Goal: Navigation & Orientation: Find specific page/section

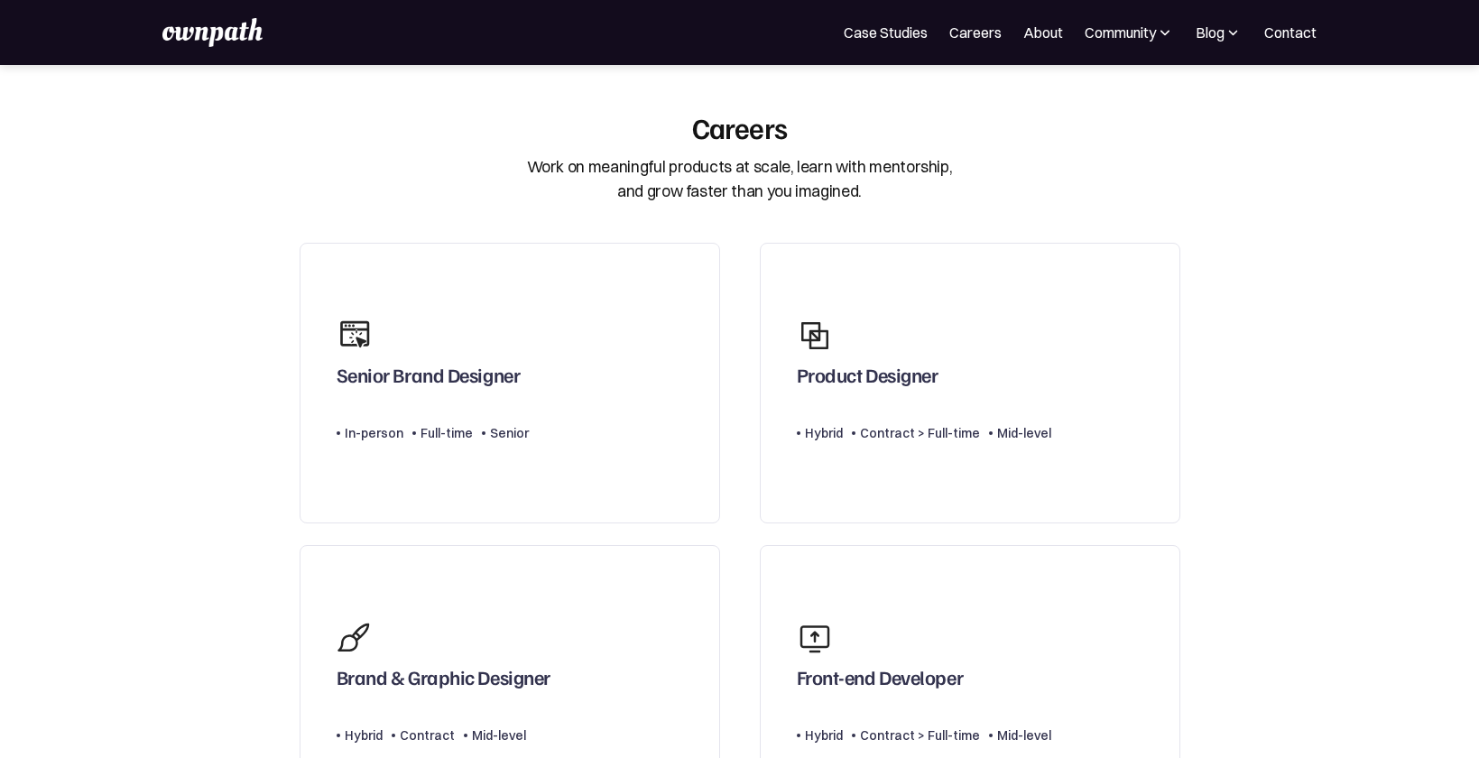
click at [199, 19] on img at bounding box center [211, 32] width 99 height 29
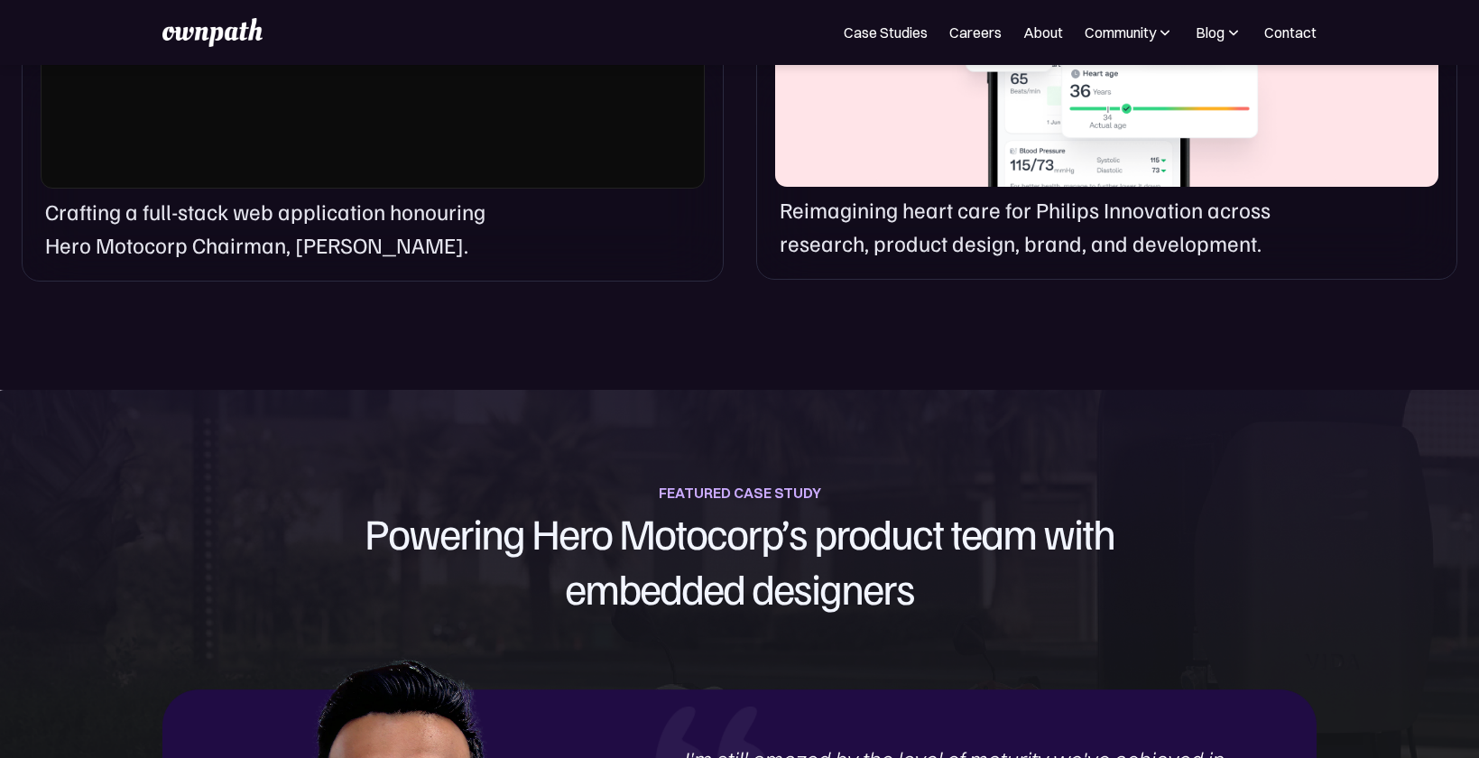
scroll to position [1598, 0]
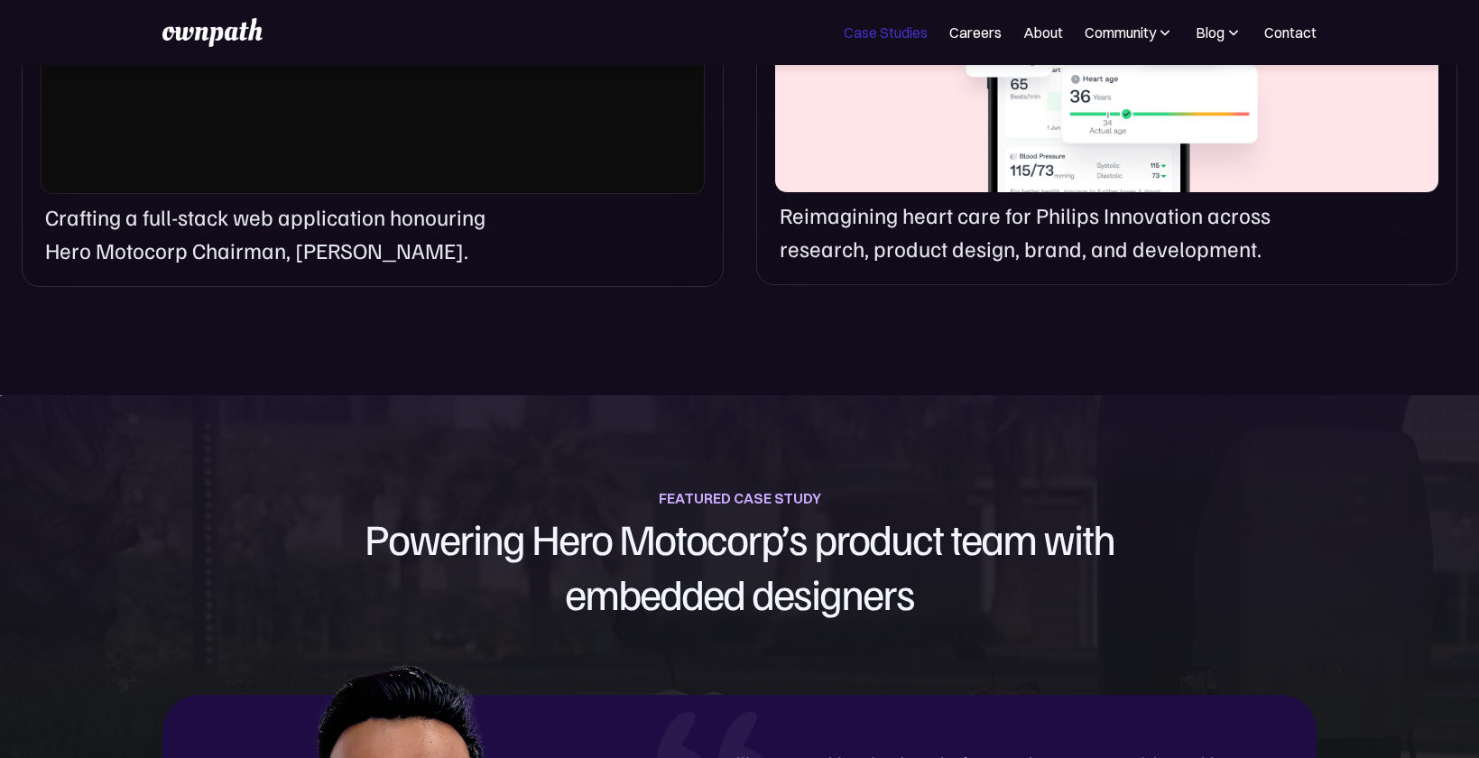
click at [913, 33] on link "Case Studies" at bounding box center [886, 33] width 84 height 22
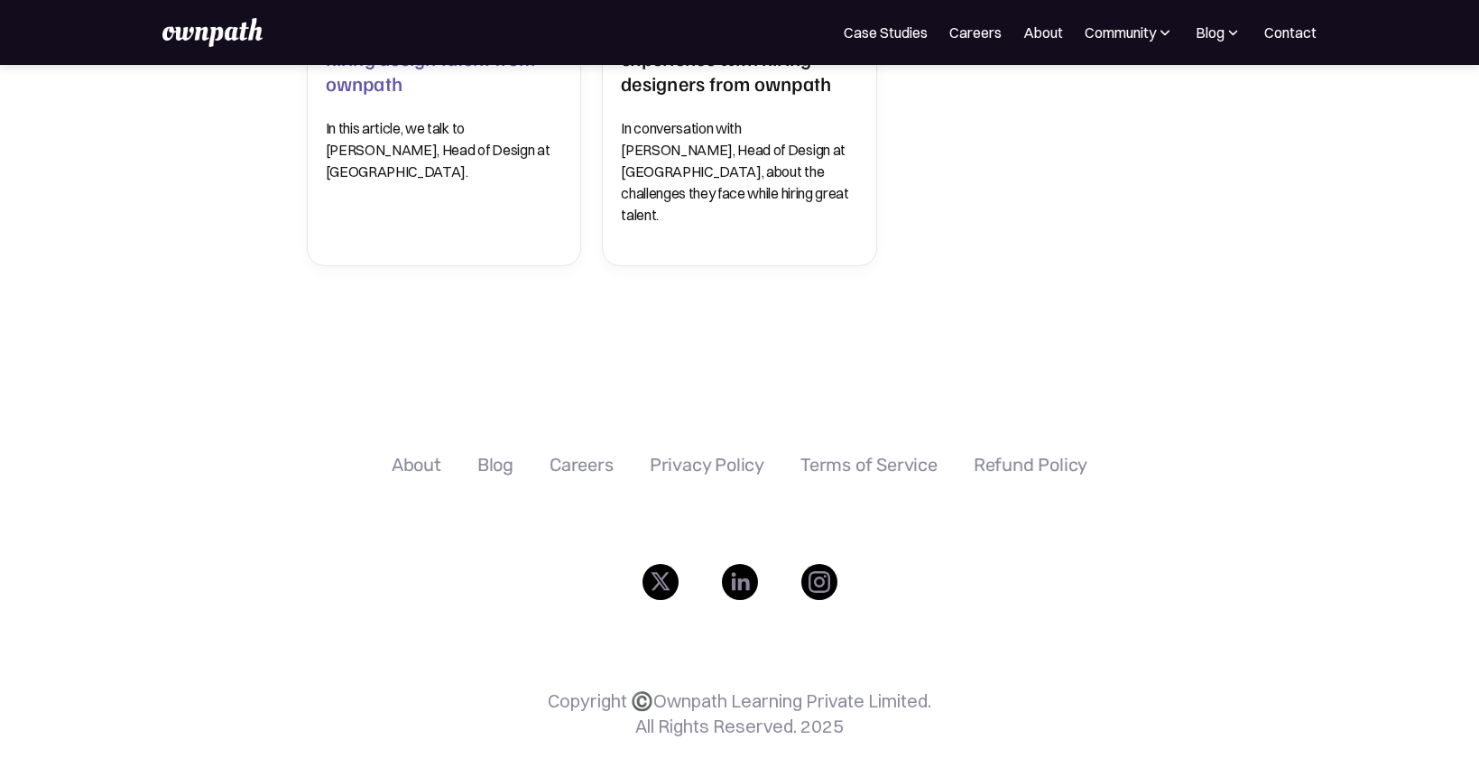
scroll to position [1289, 0]
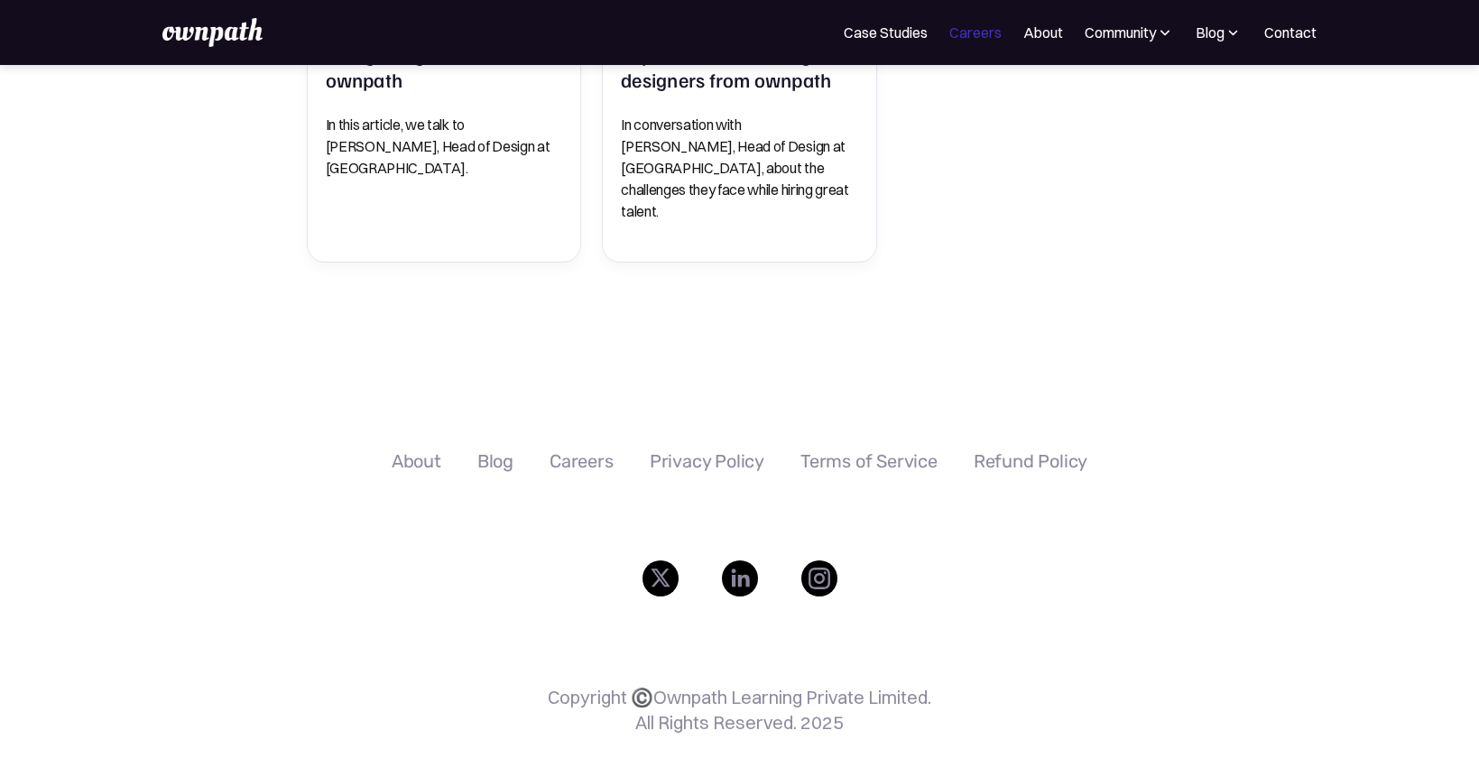
click at [980, 28] on link "Careers" at bounding box center [976, 33] width 52 height 22
